Goal: Task Accomplishment & Management: Use online tool/utility

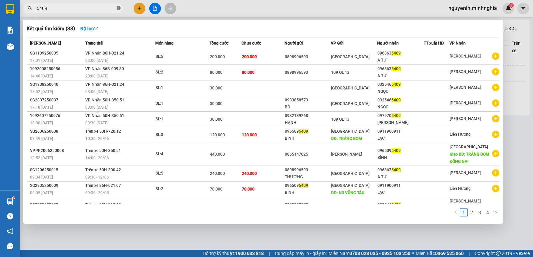
click at [119, 10] on icon "close-circle" at bounding box center [119, 8] width 4 height 4
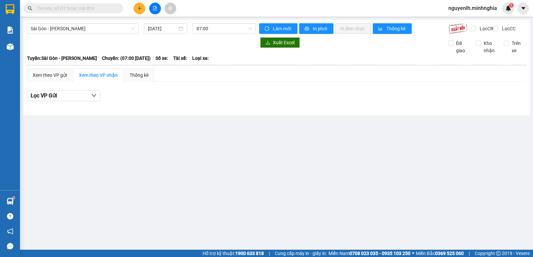
click at [104, 9] on input "text" at bounding box center [76, 8] width 79 height 7
drag, startPoint x: 195, startPoint y: 25, endPoint x: 209, endPoint y: 32, distance: 16.2
click at [195, 26] on div "07:00" at bounding box center [223, 28] width 63 height 11
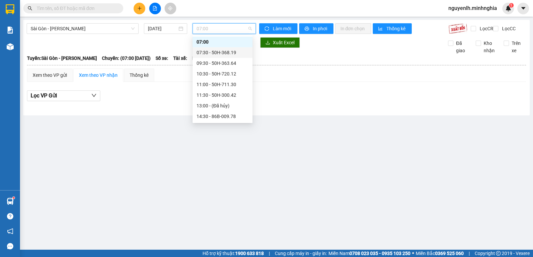
click at [214, 52] on div "07:30 - 50H-368.19" at bounding box center [222, 52] width 52 height 7
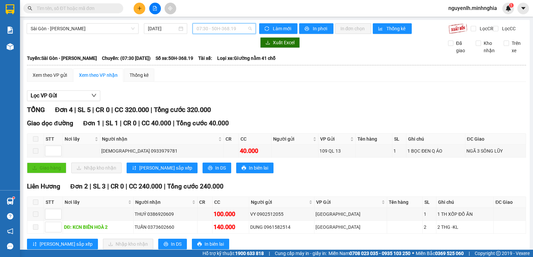
click at [210, 27] on span "07:30 - 50H-368.19" at bounding box center [223, 29] width 55 height 10
drag, startPoint x: 80, startPoint y: 28, endPoint x: 78, endPoint y: 34, distance: 6.0
click at [79, 29] on span "Sài Gòn - [PERSON_NAME]" at bounding box center [83, 29] width 104 height 10
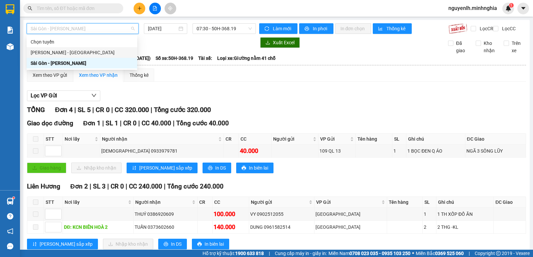
click at [62, 49] on div "[PERSON_NAME] - [GEOGRAPHIC_DATA]" at bounding box center [82, 52] width 103 height 7
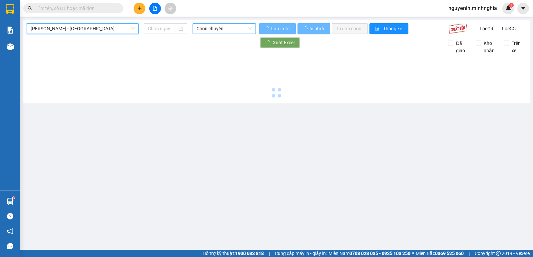
type input "[DATE]"
click at [210, 31] on span "Chọn chuyến" at bounding box center [223, 29] width 55 height 10
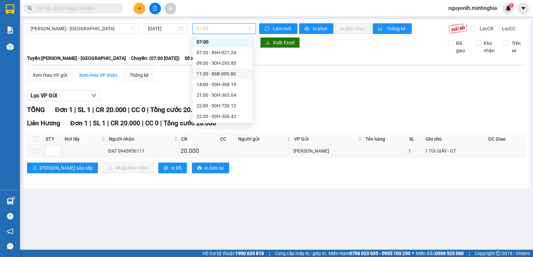
click at [224, 76] on div "11:30 - 86B-009.80" at bounding box center [222, 73] width 52 height 7
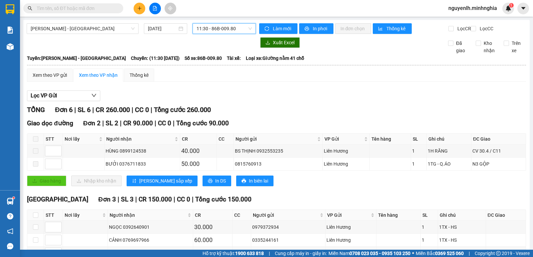
click at [80, 10] on input "text" at bounding box center [76, 8] width 79 height 7
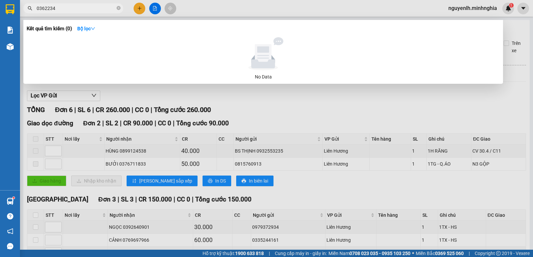
click at [49, 9] on input "0362234" at bounding box center [76, 8] width 79 height 7
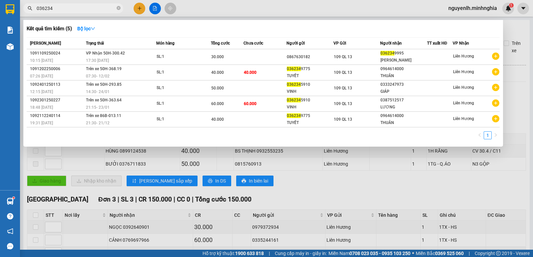
click at [65, 7] on input "036234" at bounding box center [76, 8] width 79 height 7
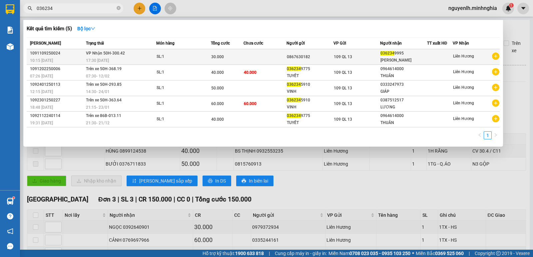
type input "036234"
click at [388, 54] on span "036234" at bounding box center [387, 53] width 14 height 5
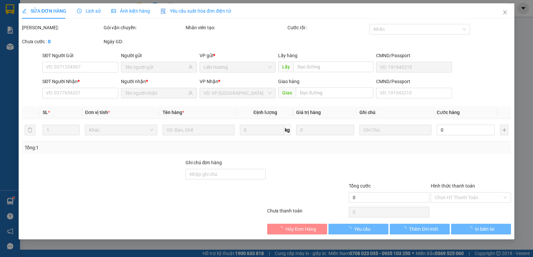
type input "0867630182"
type input "0362349995"
type input "[PERSON_NAME]"
type input "30.000"
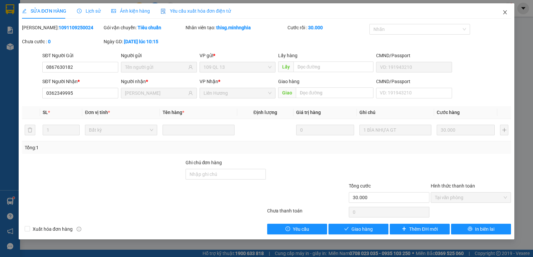
click at [503, 11] on icon "close" at bounding box center [504, 12] width 5 height 5
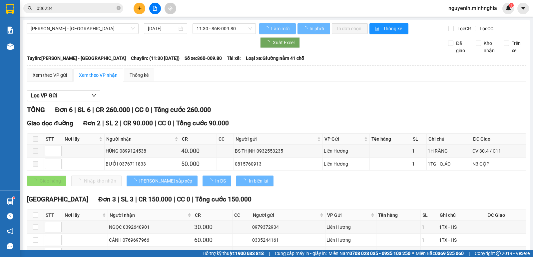
click at [84, 5] on input "036234" at bounding box center [76, 8] width 79 height 7
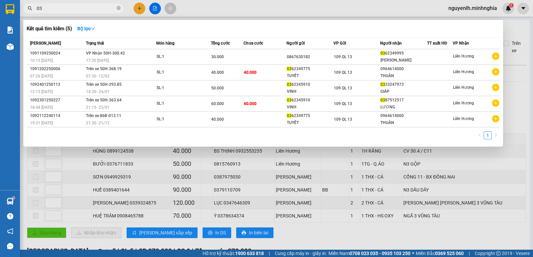
type input "0"
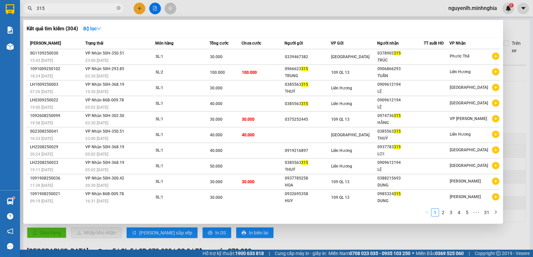
type input "315"
click at [121, 9] on span "315" at bounding box center [73, 8] width 100 height 10
